Goal: Information Seeking & Learning: Learn about a topic

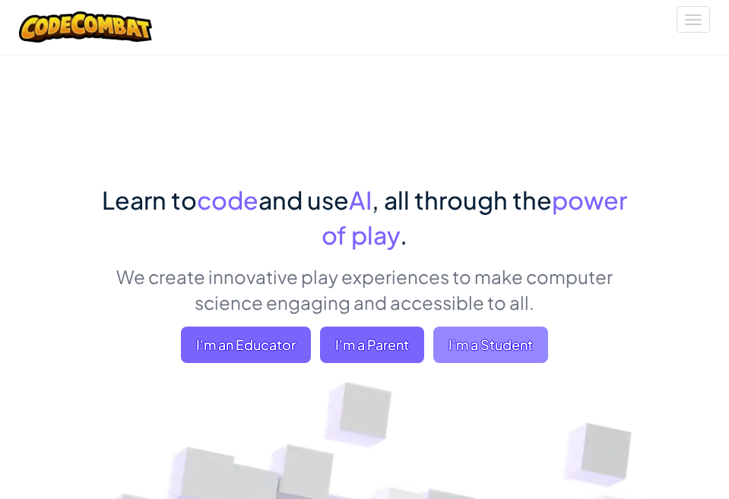
click at [493, 341] on span "I'm a Student" at bounding box center [490, 345] width 115 height 36
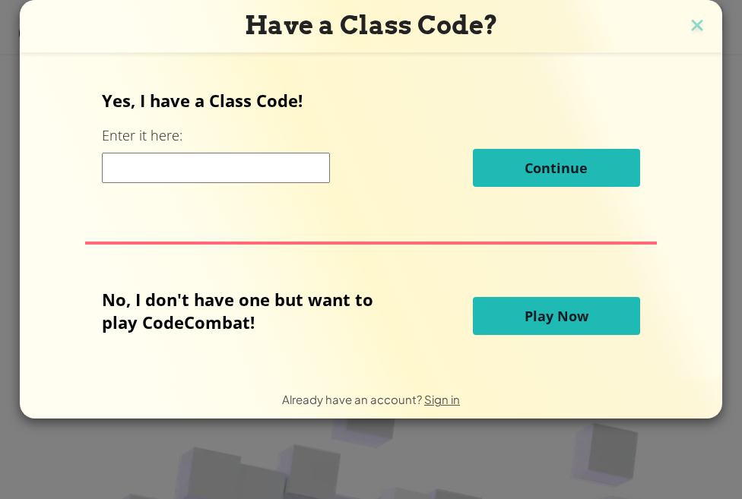
click at [147, 164] on input at bounding box center [216, 168] width 228 height 30
type input "2"
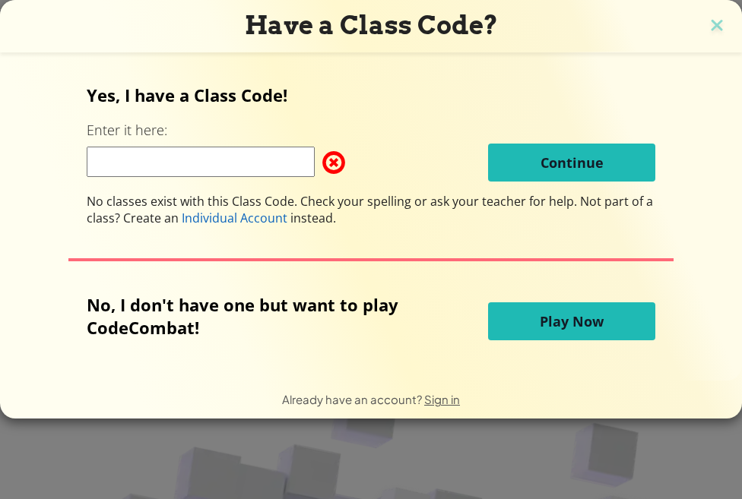
click at [551, 327] on span "Play Now" at bounding box center [572, 321] width 64 height 18
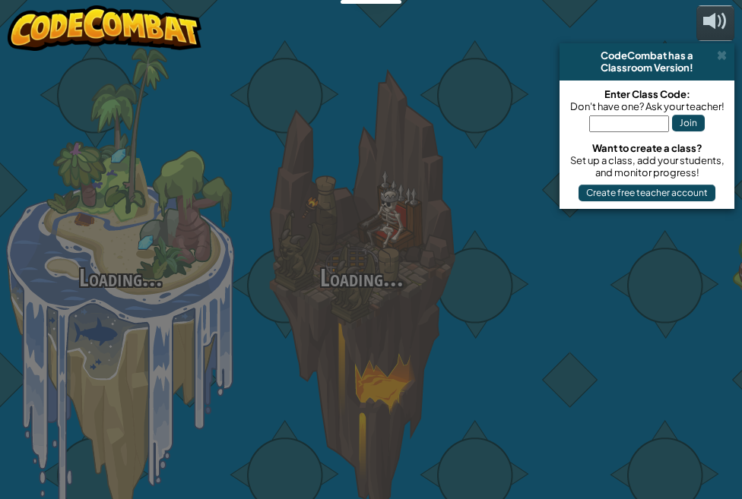
click at [551, 327] on div at bounding box center [602, 241] width 241 height 482
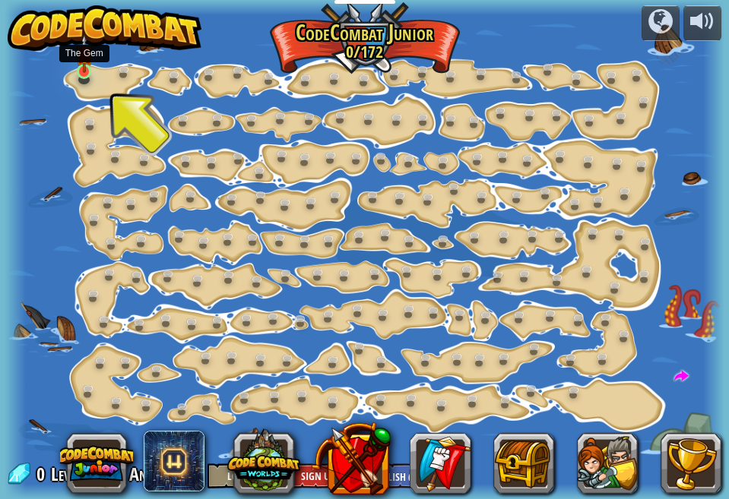
click at [86, 68] on img at bounding box center [84, 53] width 17 height 38
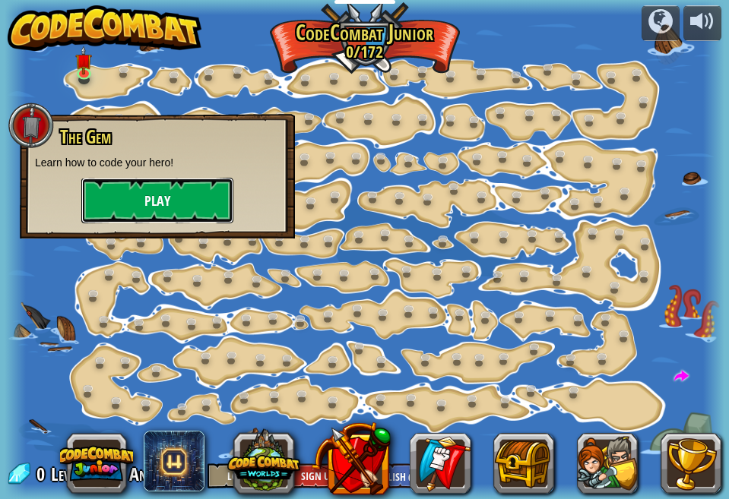
click at [158, 188] on button "Play" at bounding box center [157, 201] width 152 height 46
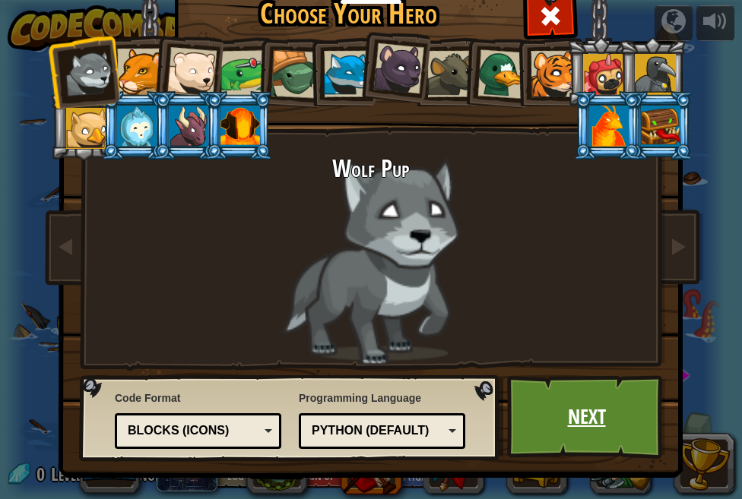
click at [588, 423] on link "Next" at bounding box center [586, 418] width 159 height 84
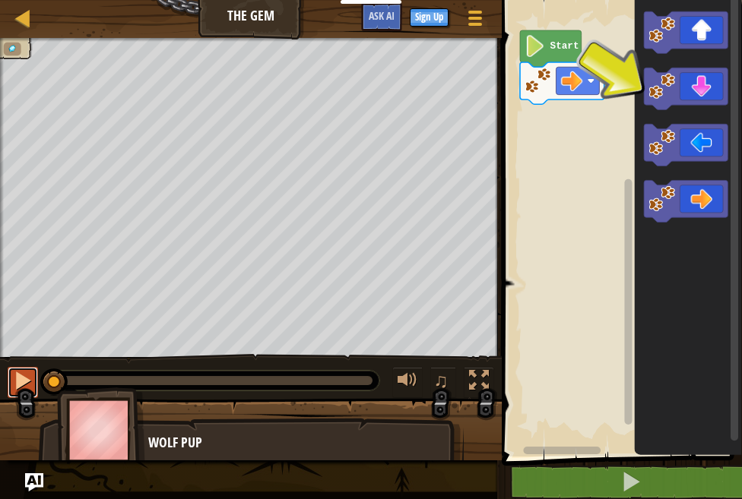
click at [36, 369] on button at bounding box center [23, 382] width 30 height 31
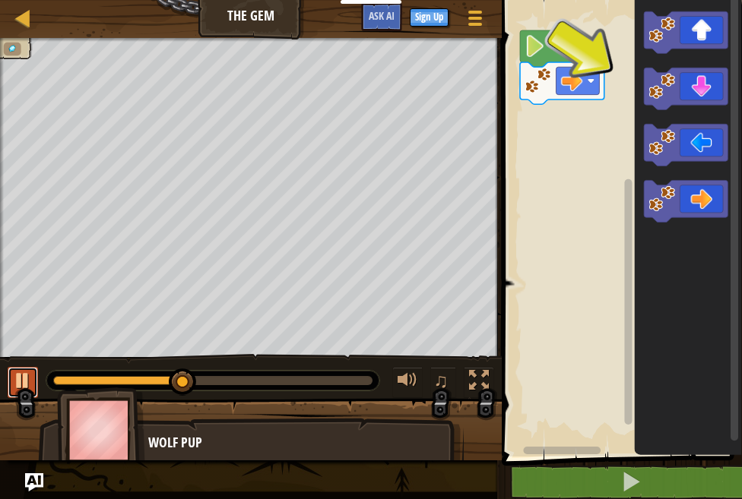
click at [36, 369] on button at bounding box center [23, 382] width 30 height 31
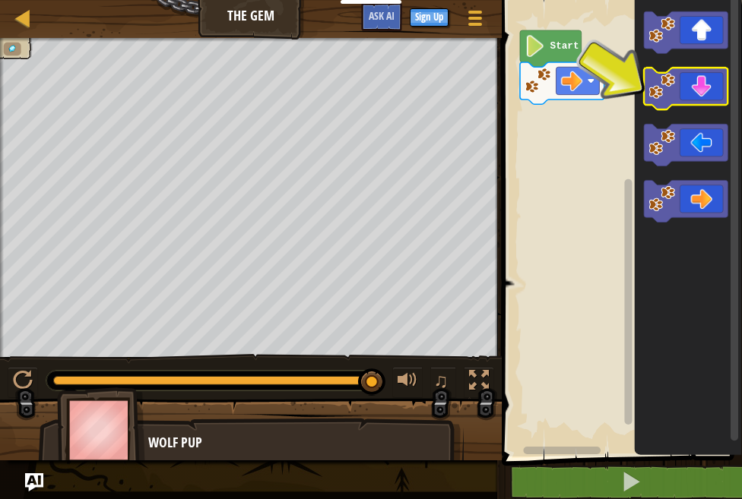
click at [689, 98] on icon "Blockly Workspace" at bounding box center [686, 89] width 84 height 42
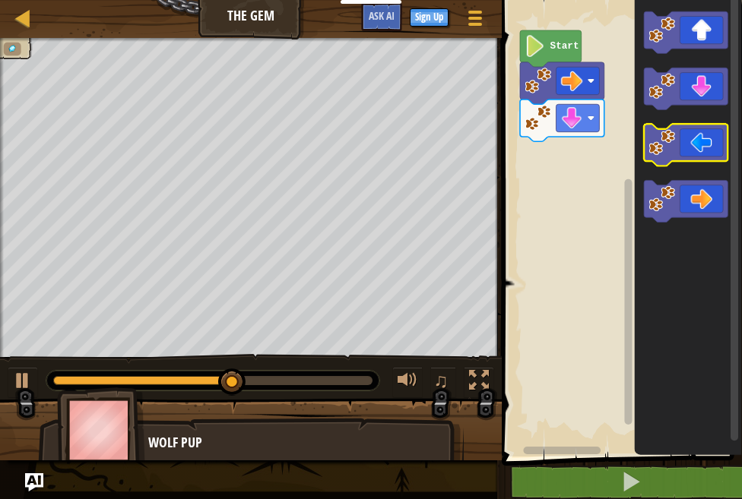
click at [686, 156] on icon "Blockly Workspace" at bounding box center [686, 146] width 84 height 42
